Goal: Information Seeking & Learning: Find specific fact

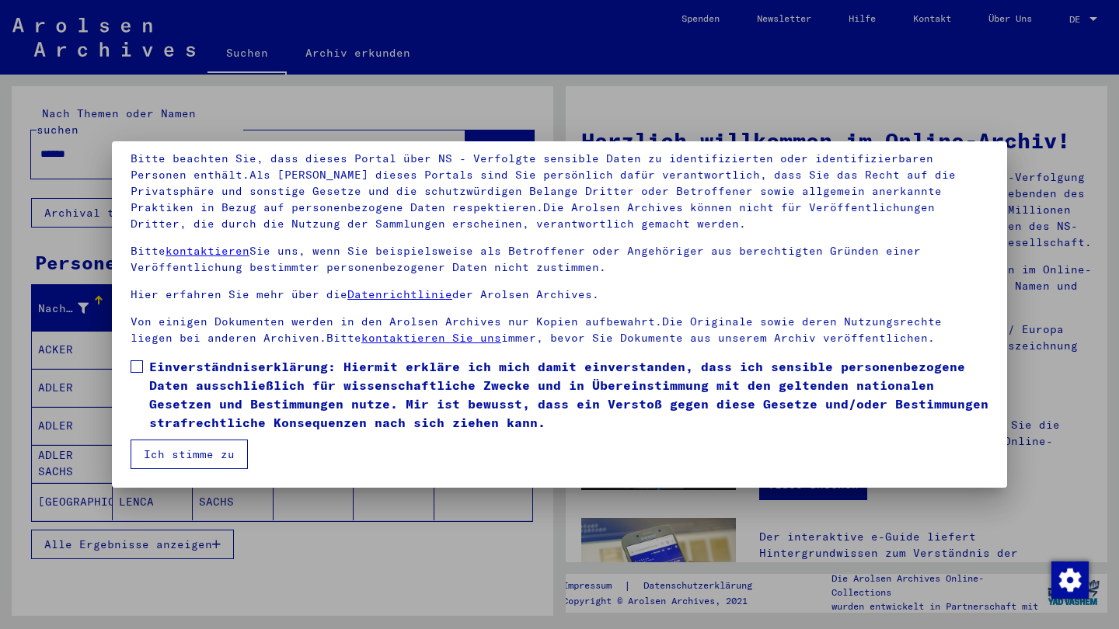
scroll to position [1, 0]
drag, startPoint x: 142, startPoint y: 361, endPoint x: 155, endPoint y: 397, distance: 38.8
click at [143, 361] on label "Einverständniserklärung: Hiermit erkläre ich mich damit einverstanden, dass ich…" at bounding box center [560, 394] width 858 height 75
click at [192, 451] on button "Ich stimme zu" at bounding box center [189, 455] width 117 height 30
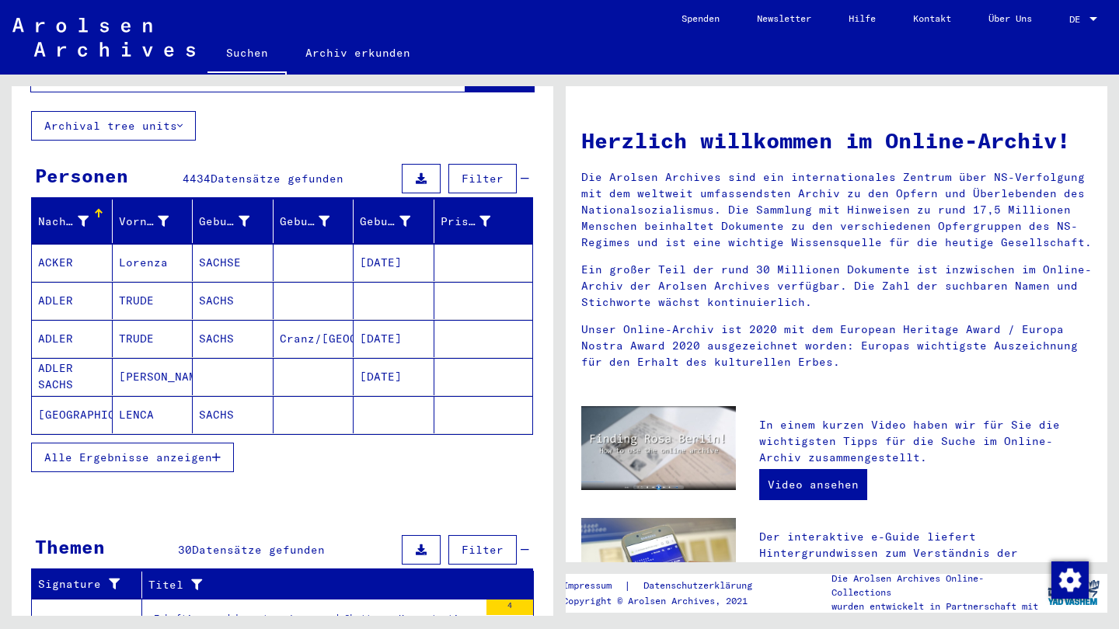
scroll to position [70, 0]
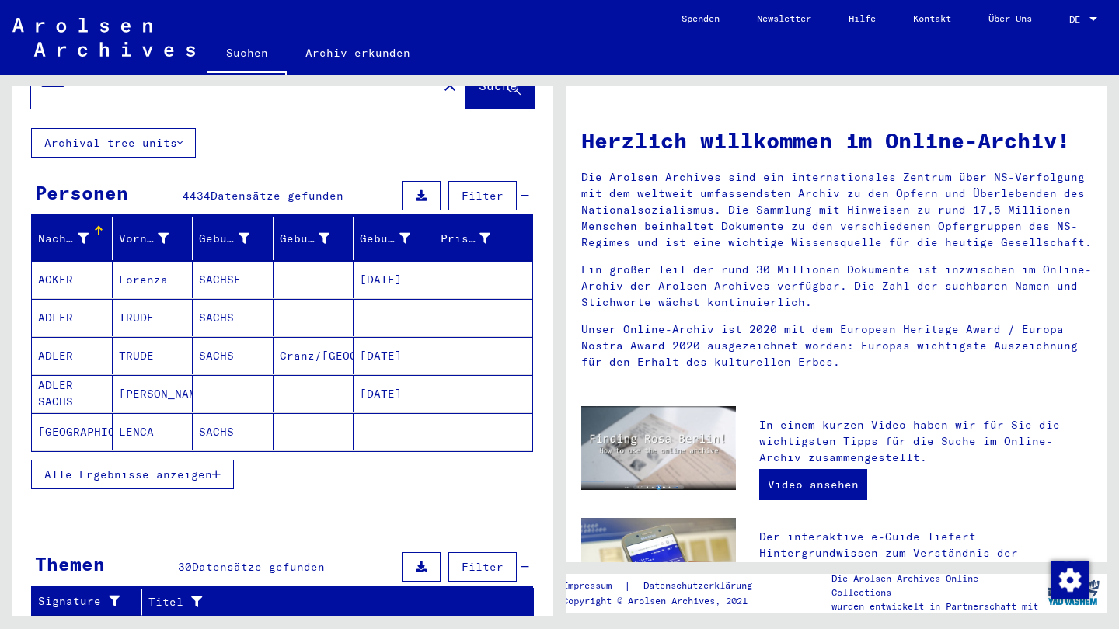
click at [481, 189] on span "Filter" at bounding box center [483, 196] width 42 height 14
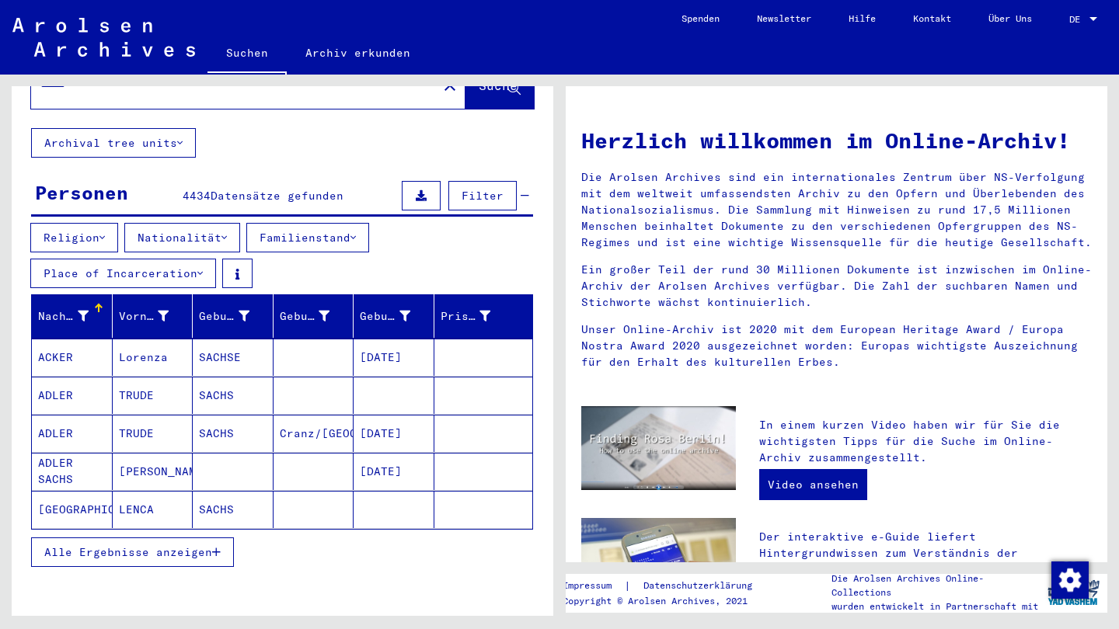
click at [228, 223] on button "Nationalität" at bounding box center [182, 238] width 116 height 30
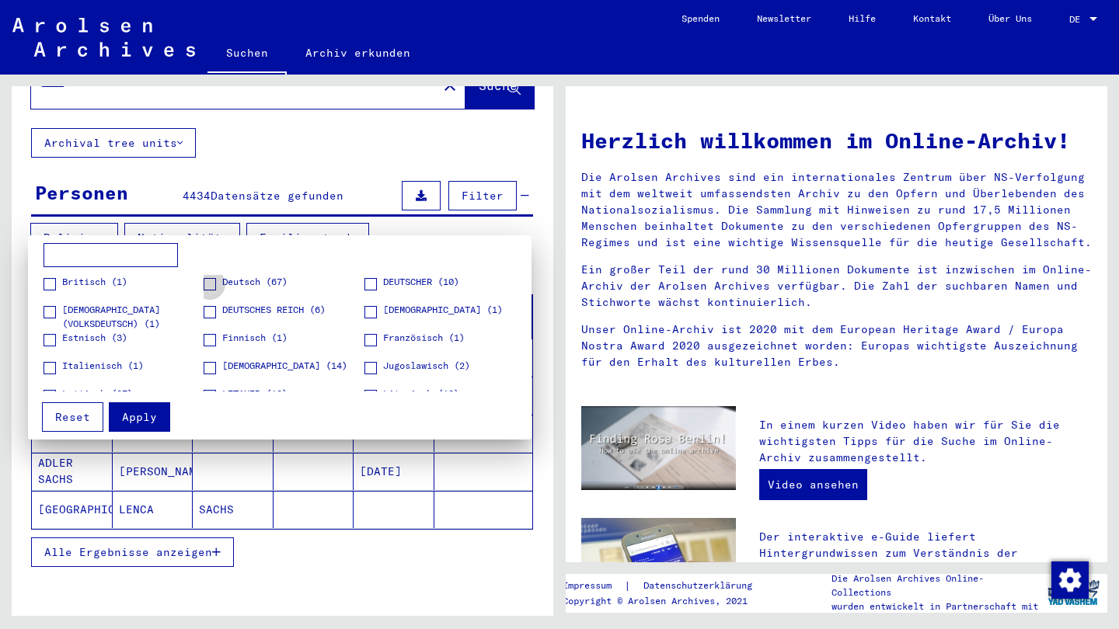
click at [213, 283] on span at bounding box center [210, 284] width 12 height 12
click at [141, 416] on span "Apply" at bounding box center [139, 417] width 35 height 14
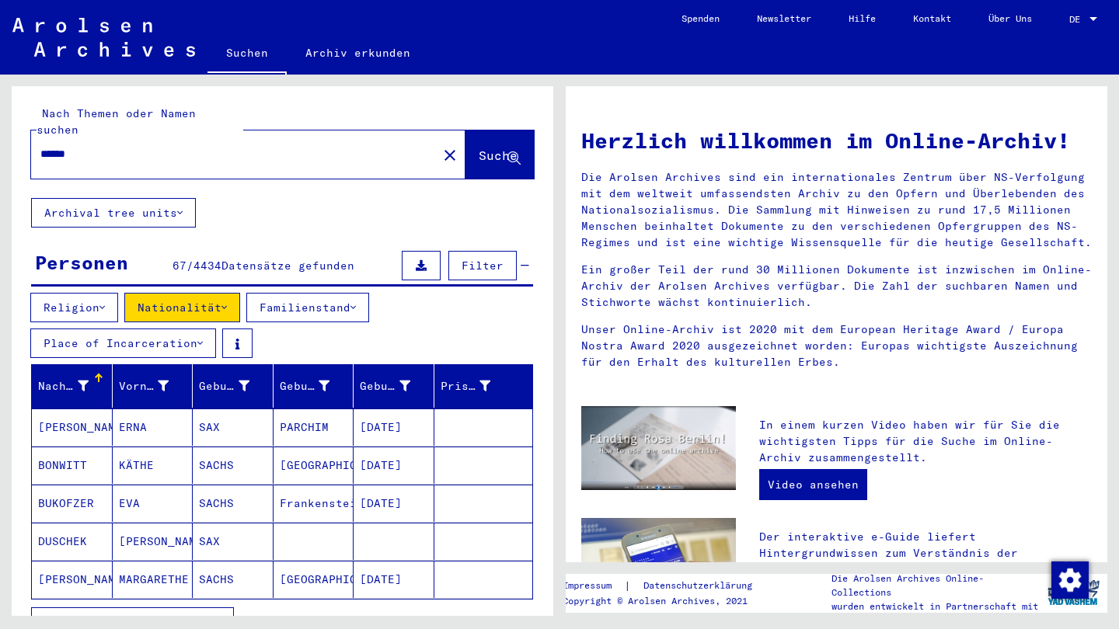
click at [40, 146] on input "******" at bounding box center [229, 154] width 378 height 16
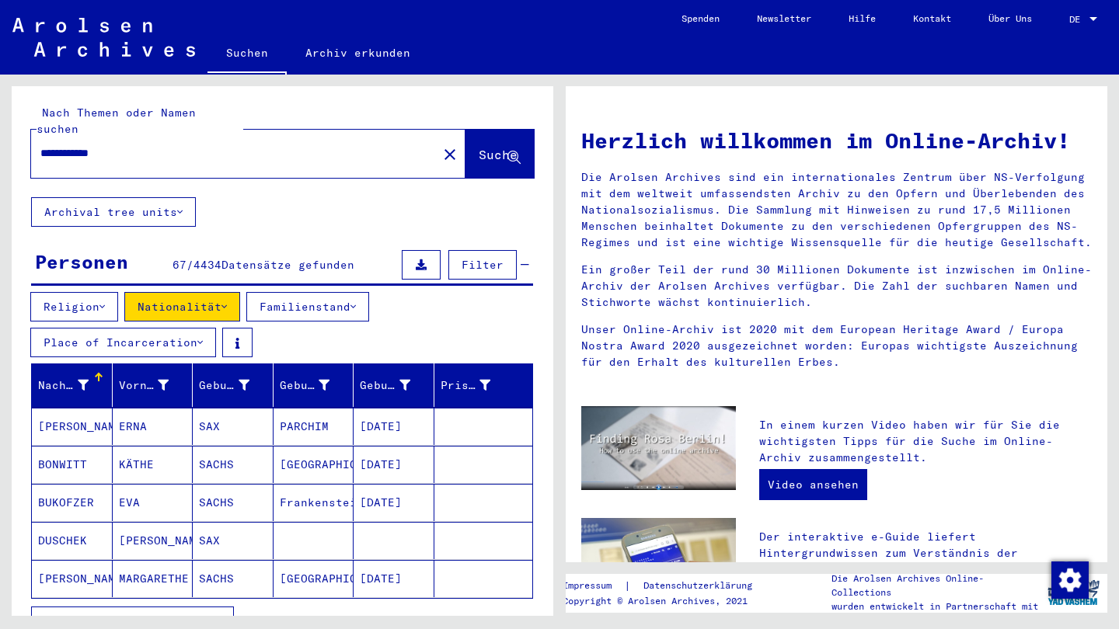
type input "**********"
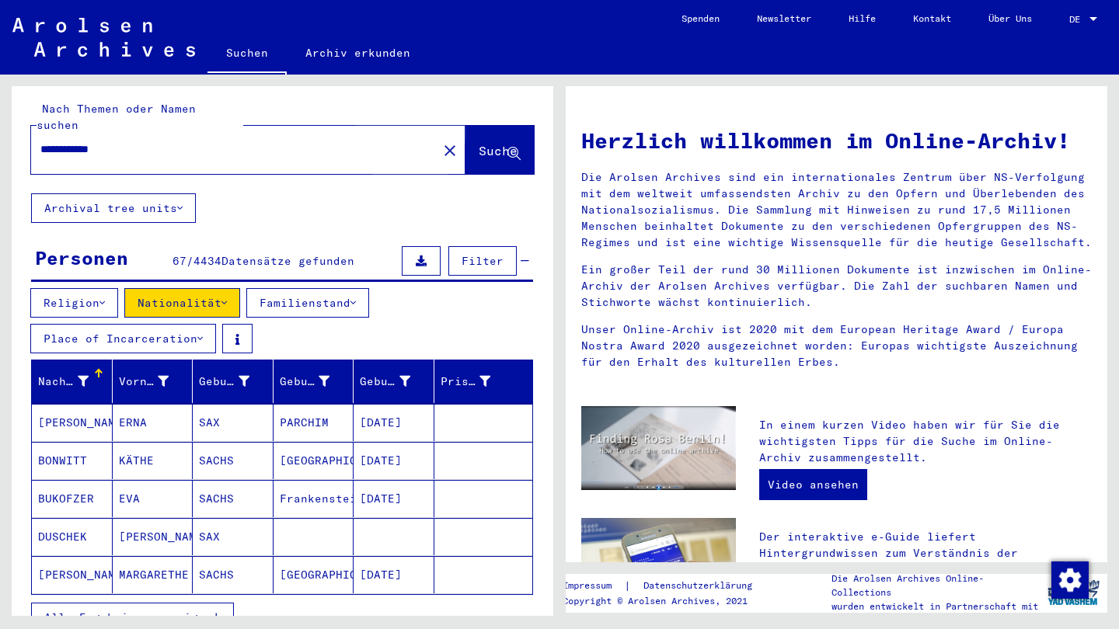
click at [479, 143] on span "Suche" at bounding box center [498, 151] width 39 height 16
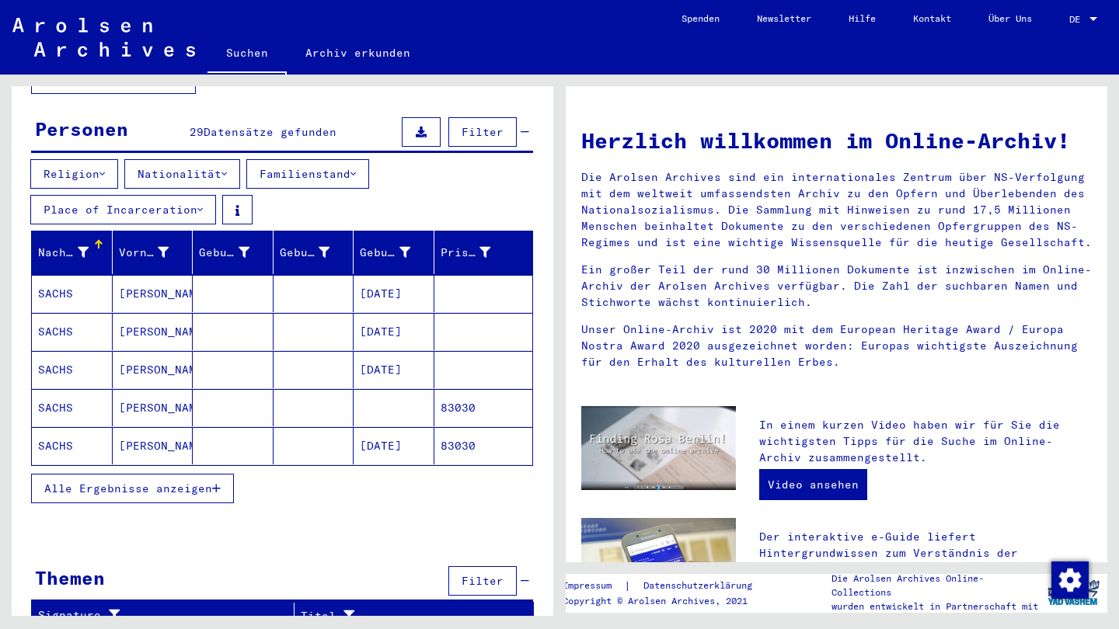
scroll to position [133, 0]
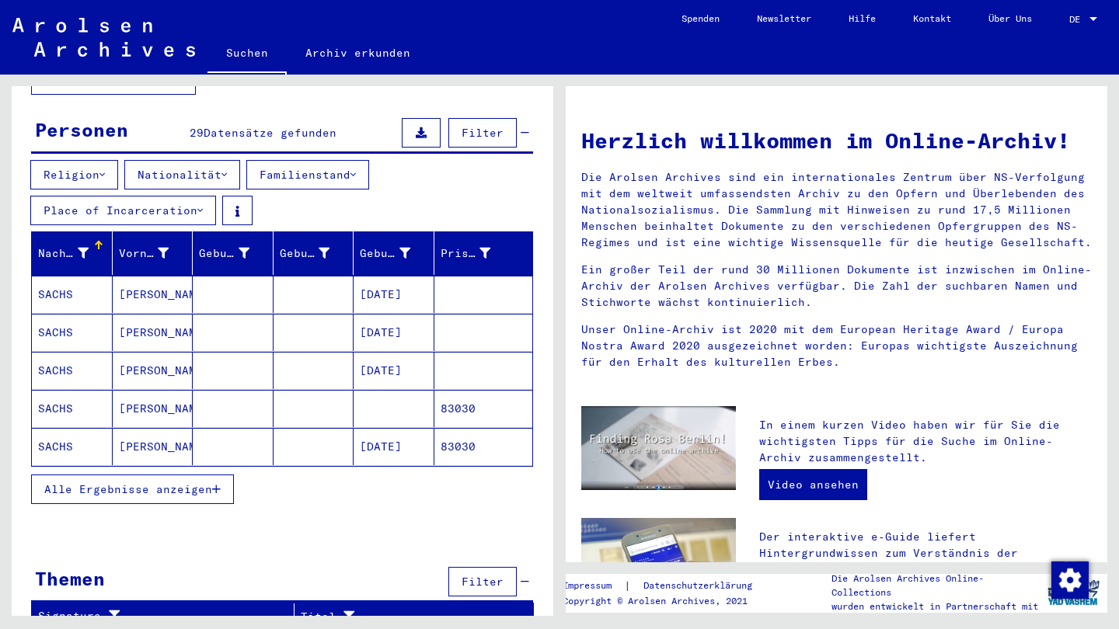
click at [173, 483] on span "Alle Ergebnisse anzeigen" at bounding box center [128, 490] width 168 height 14
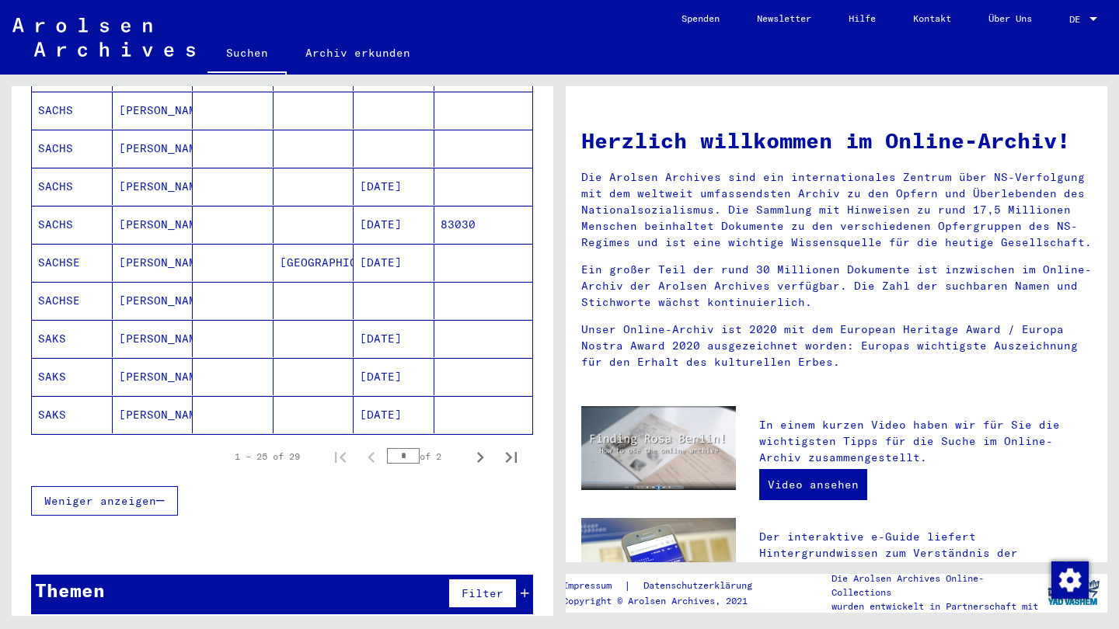
scroll to position [925, 0]
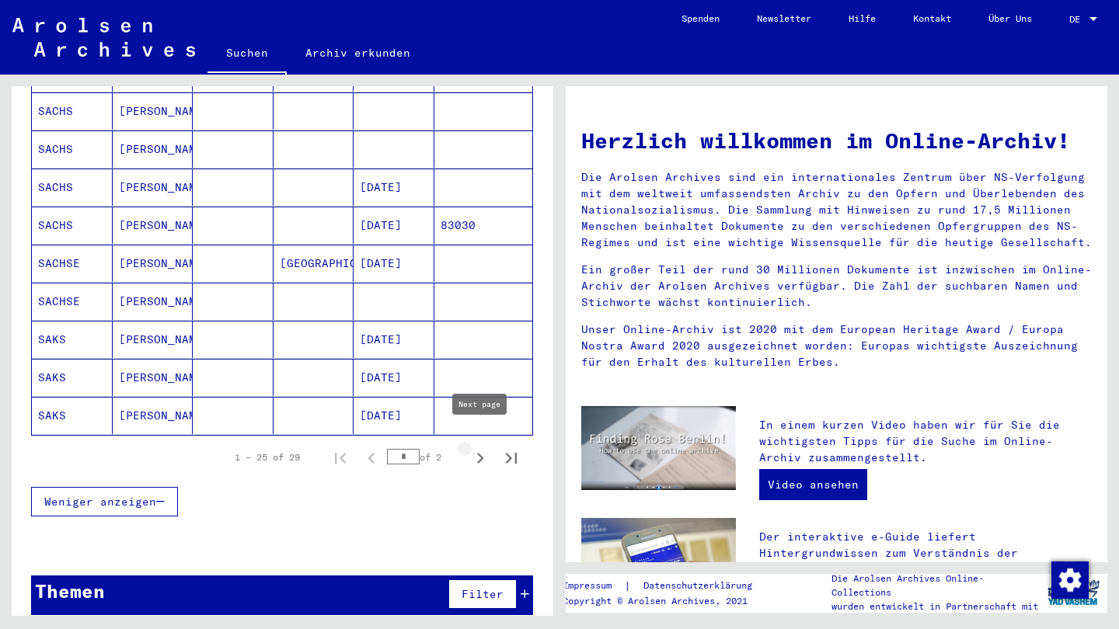
click at [477, 448] on icon "Next page" at bounding box center [480, 459] width 22 height 22
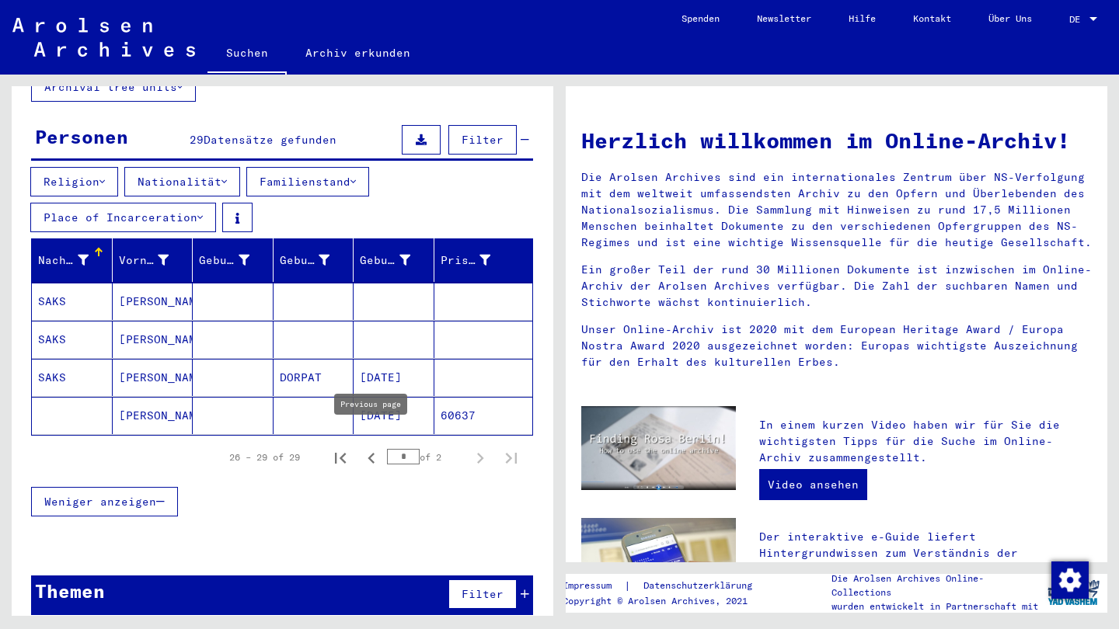
click at [368, 448] on icon "Previous page" at bounding box center [372, 459] width 22 height 22
type input "*"
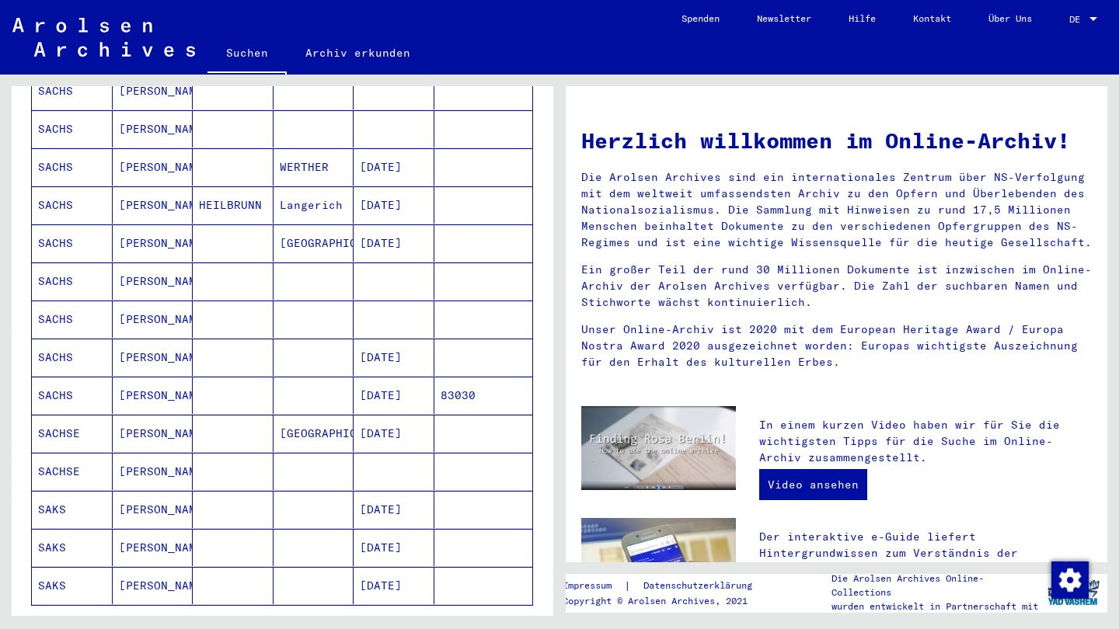
scroll to position [0, 0]
click at [64, 455] on mat-cell "SACHSE" at bounding box center [72, 471] width 81 height 37
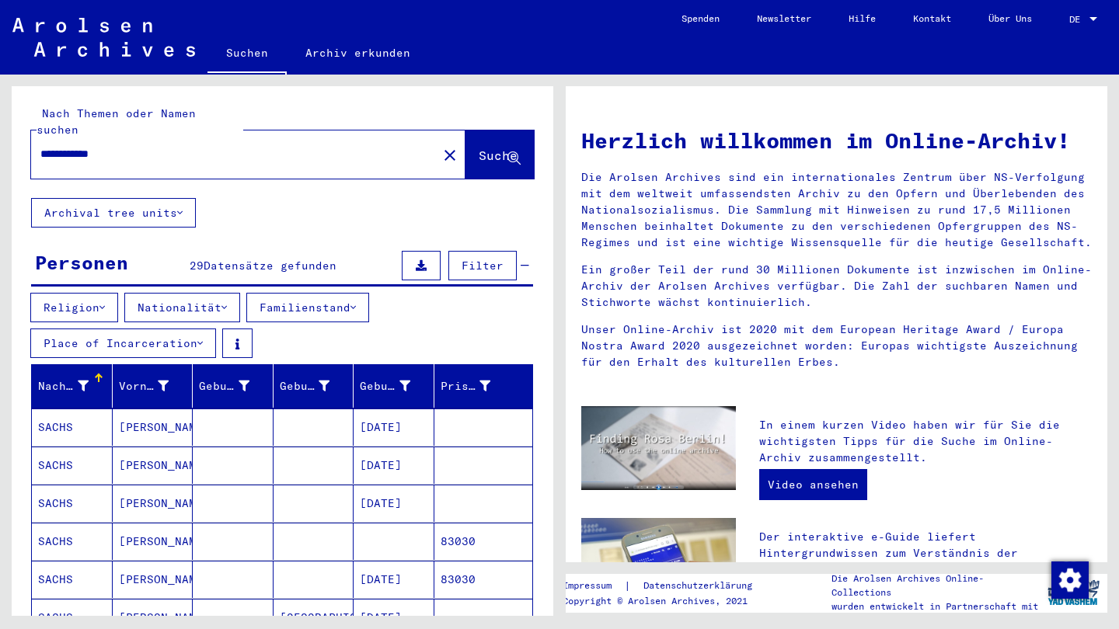
type input "******"
